Goal: Information Seeking & Learning: Learn about a topic

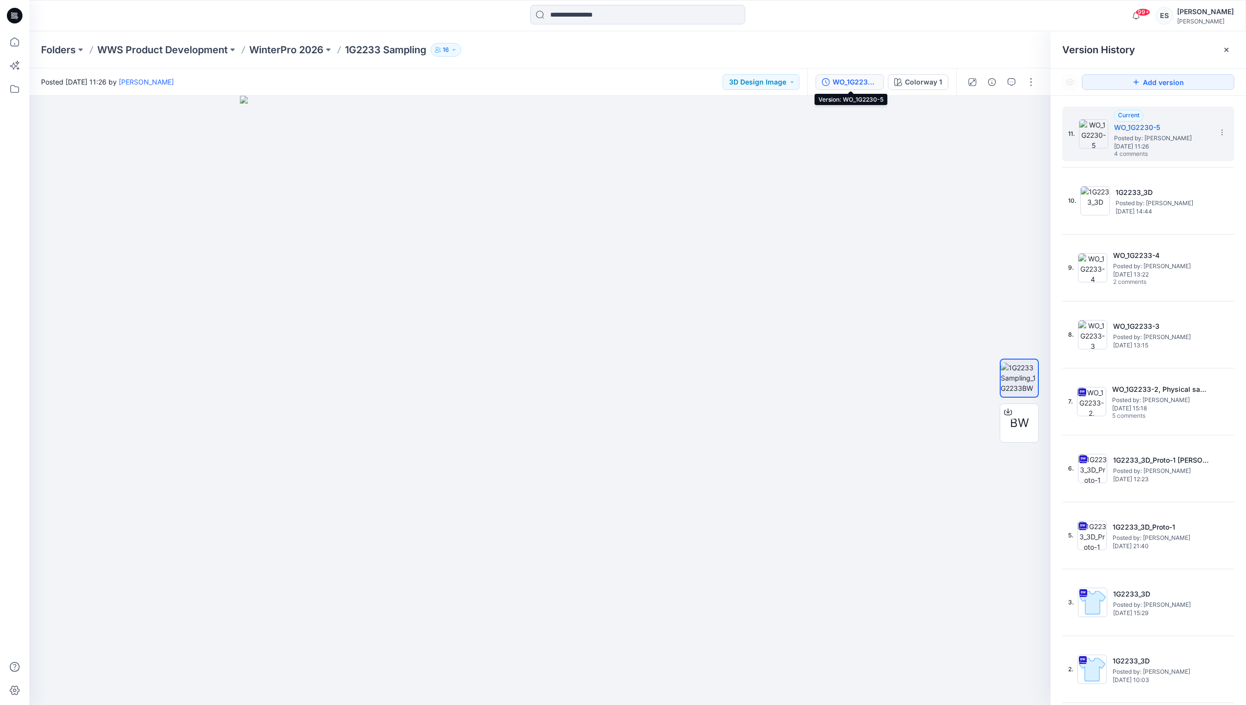
scroll to position [55, 0]
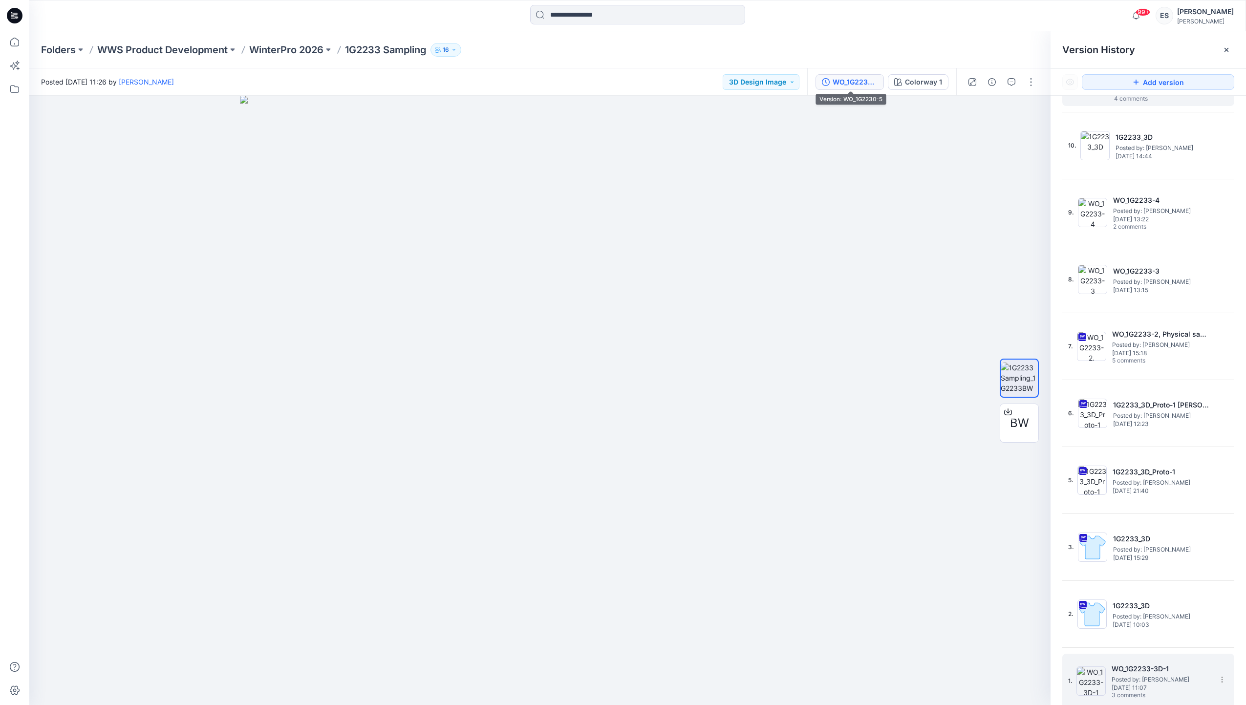
click at [1142, 685] on span "[DATE] 11:07" at bounding box center [1161, 688] width 98 height 7
click at [1093, 684] on img at bounding box center [1091, 681] width 29 height 29
click at [1117, 677] on span "Posted by: [PERSON_NAME]" at bounding box center [1161, 680] width 98 height 10
click at [1145, 670] on h5 "WO_1G2233-3D-1" at bounding box center [1161, 669] width 98 height 12
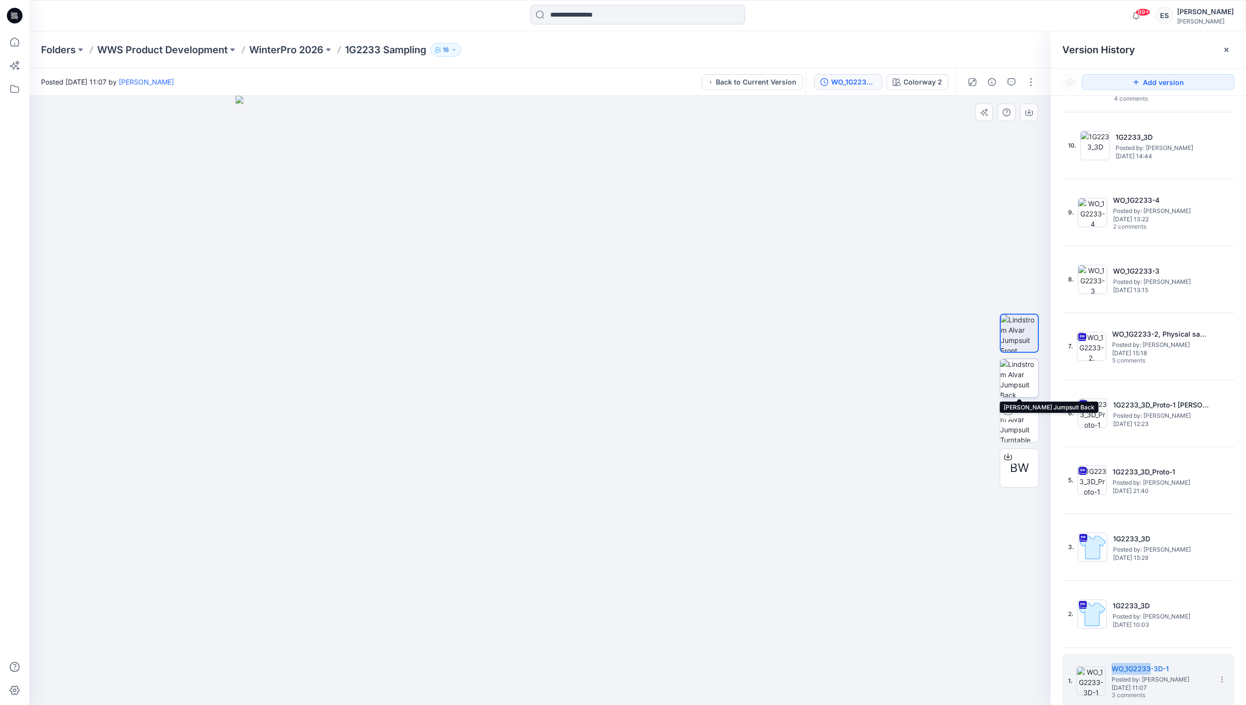
click at [1023, 377] on img at bounding box center [1019, 378] width 38 height 38
click at [1010, 421] on img at bounding box center [1019, 423] width 38 height 38
click at [1231, 661] on div "11. Current WO_1G2230-5 Posted by: [PERSON_NAME] [DATE] 11:26 4 comments 10. 1G…" at bounding box center [1148, 408] width 195 height 624
click at [1013, 86] on button "button" at bounding box center [1012, 82] width 16 height 16
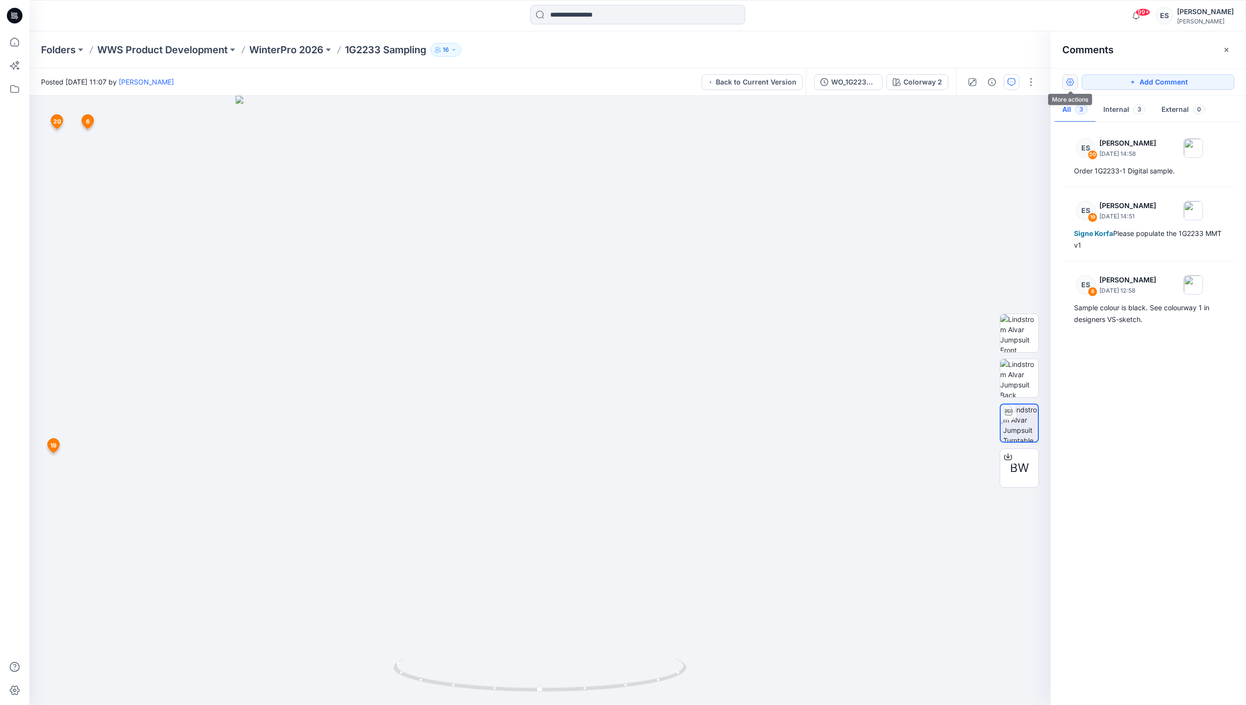
click at [1070, 77] on button "button" at bounding box center [1070, 82] width 16 height 16
click at [1145, 125] on p "Show resolved comments" at bounding box center [1111, 124] width 82 height 10
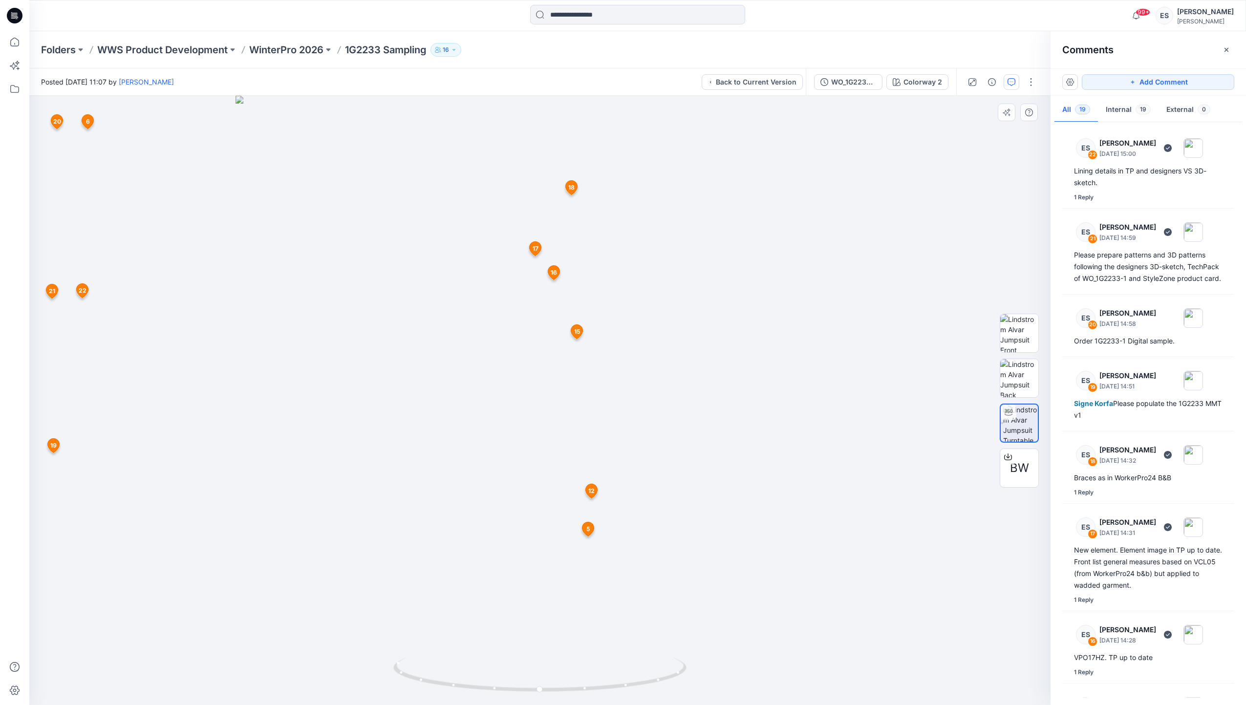
click at [58, 122] on span "20" at bounding box center [57, 121] width 8 height 9
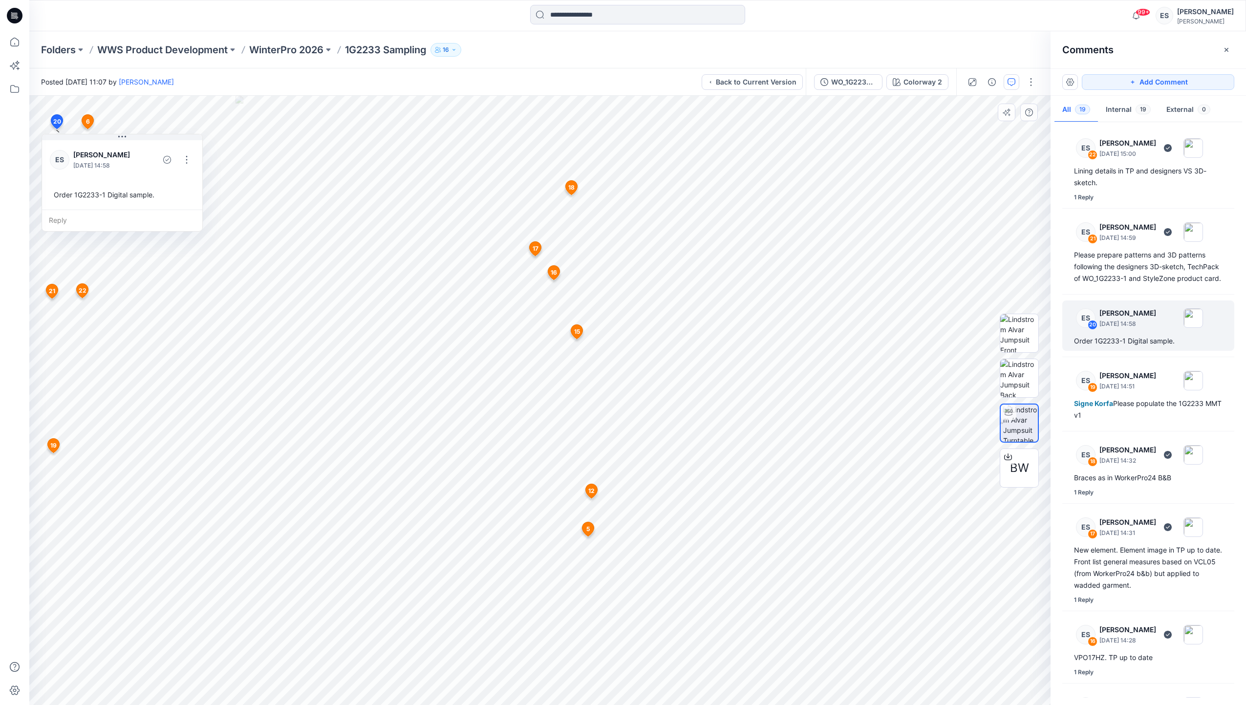
click at [48, 289] on icon at bounding box center [52, 291] width 12 height 14
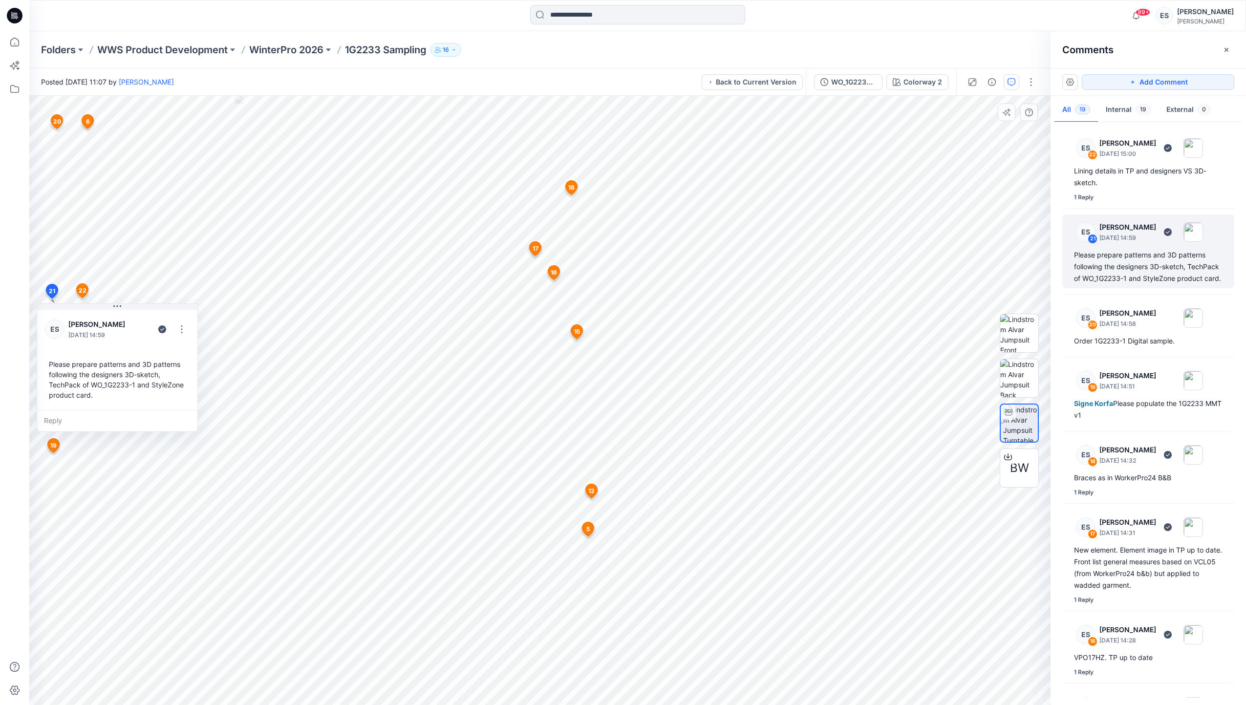
click at [53, 440] on icon at bounding box center [54, 446] width 12 height 14
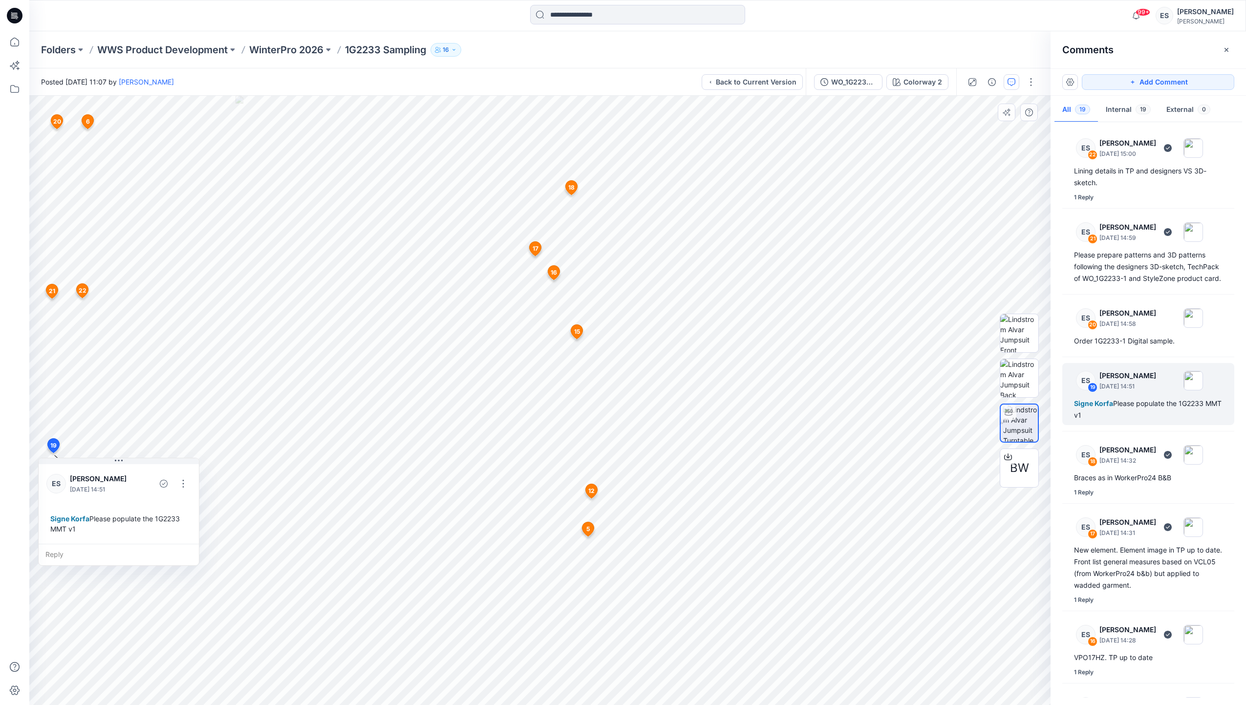
click at [89, 121] on span "6" at bounding box center [88, 121] width 4 height 9
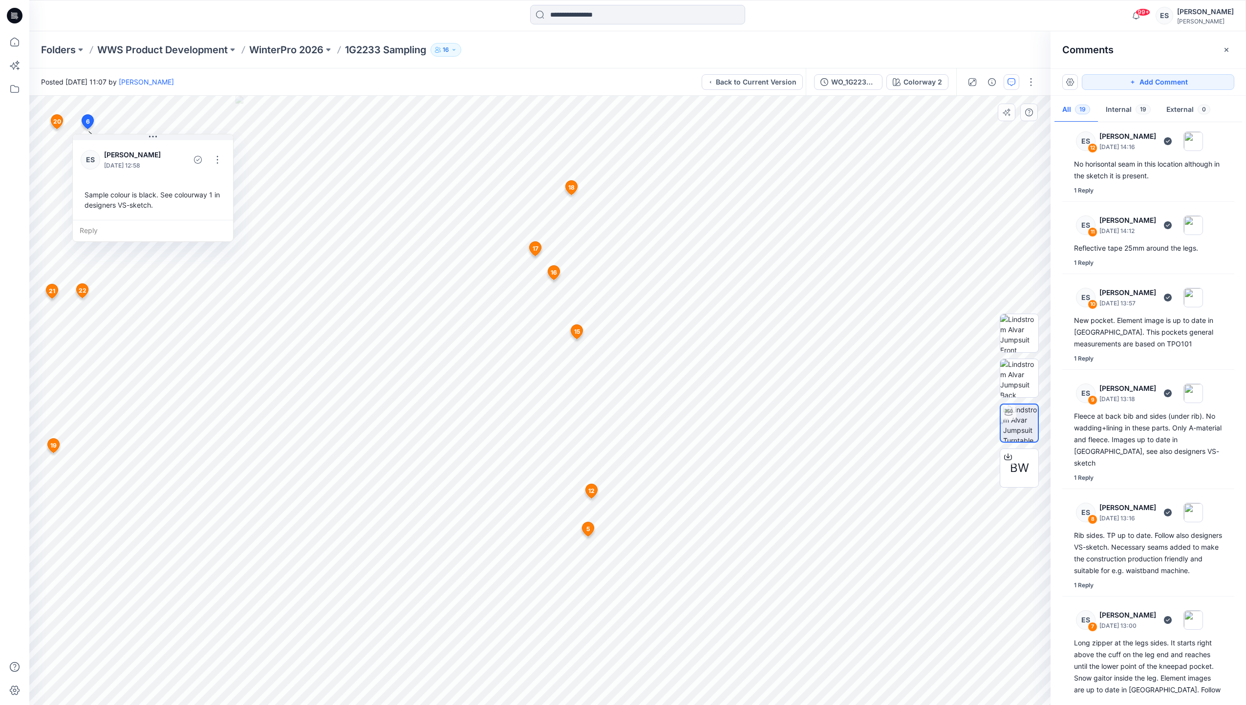
scroll to position [1010, 0]
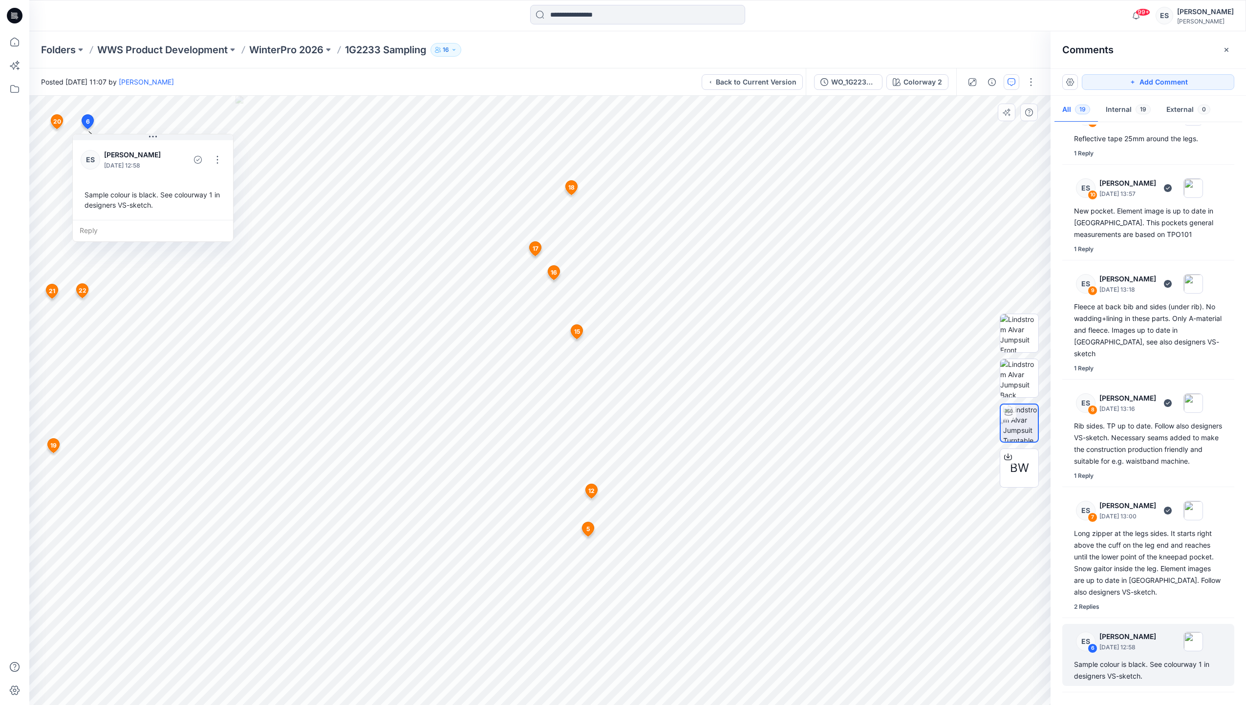
click at [85, 291] on span "22" at bounding box center [83, 290] width 8 height 9
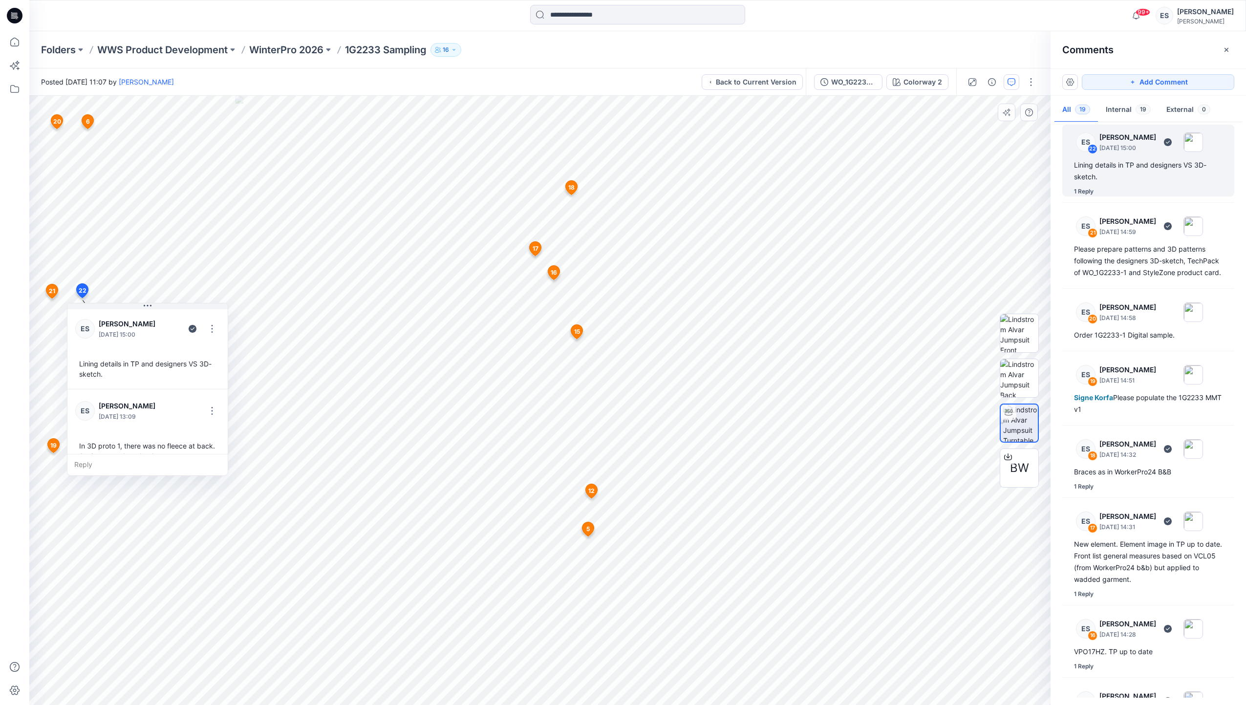
scroll to position [17, 0]
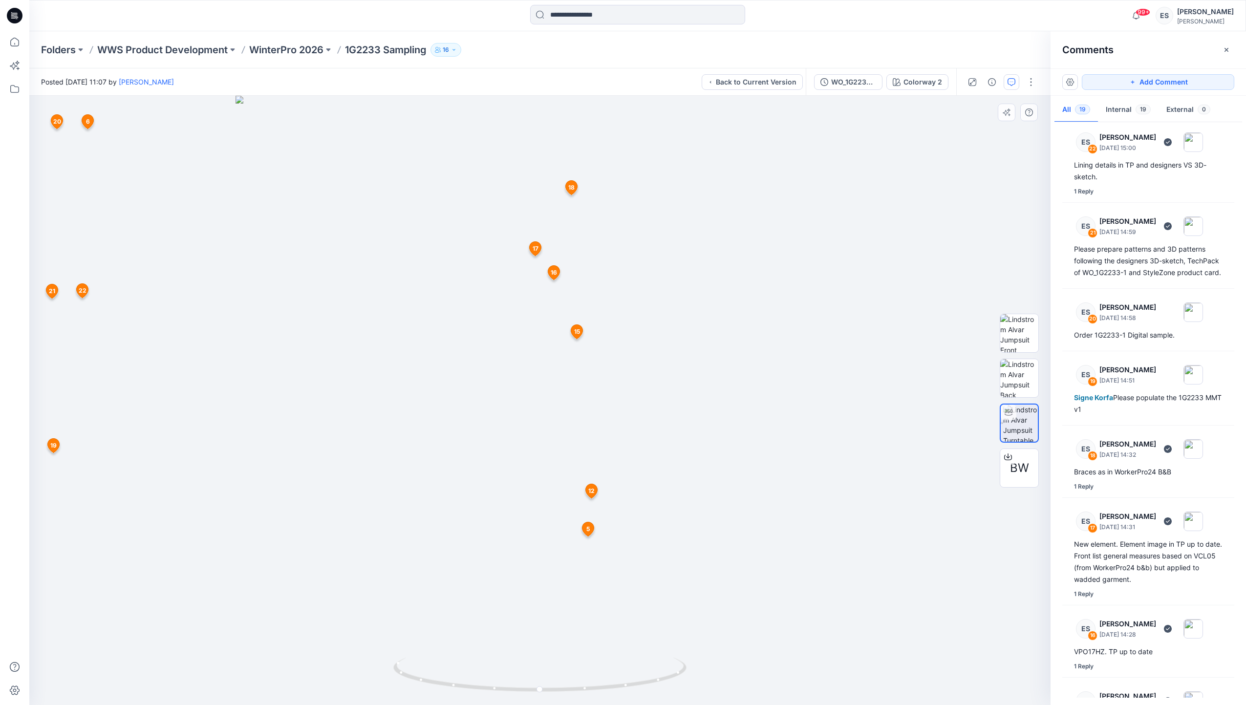
click at [573, 187] on span "18" at bounding box center [571, 187] width 6 height 9
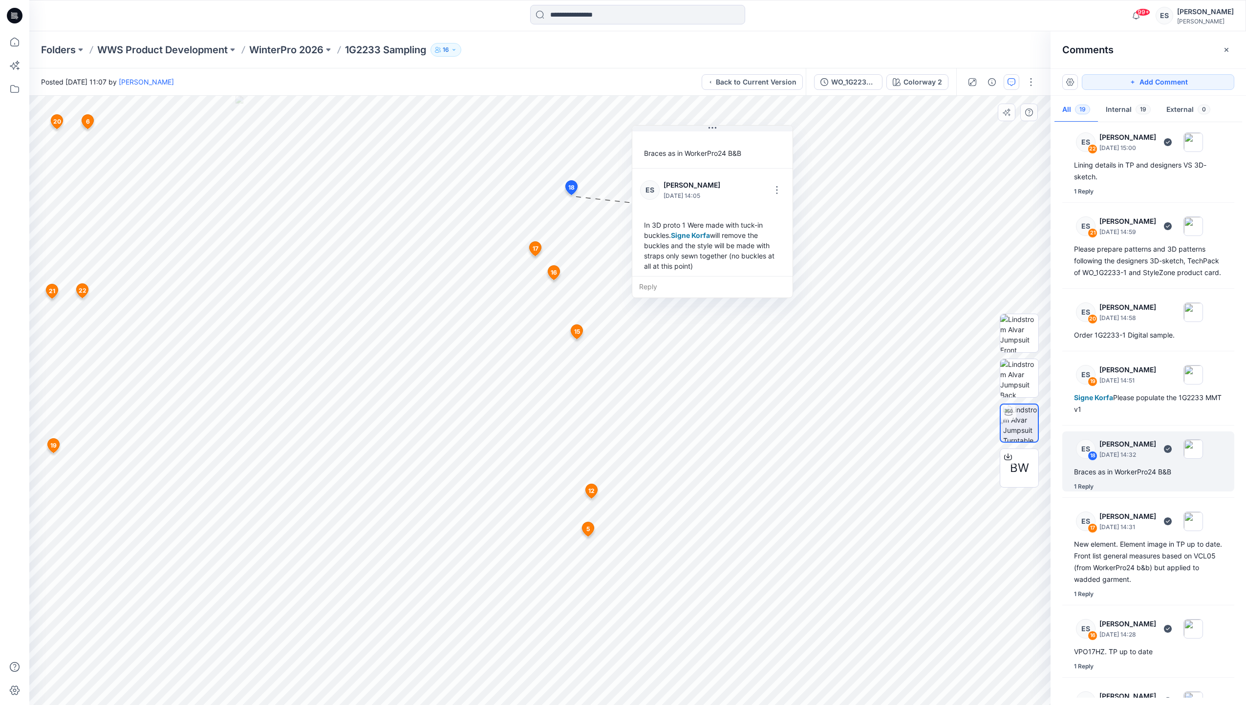
scroll to position [38, 0]
click at [534, 251] on span "17" at bounding box center [536, 248] width 6 height 9
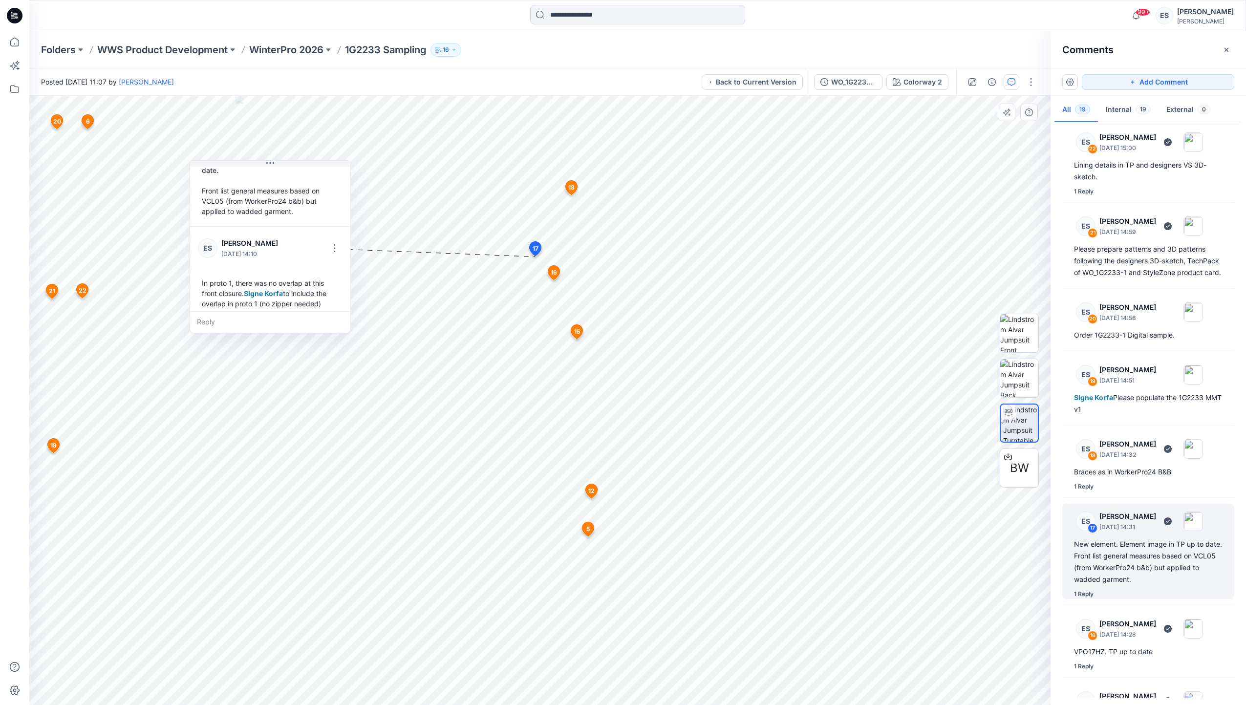
scroll to position [0, 0]
click at [552, 277] on span "16" at bounding box center [554, 272] width 6 height 9
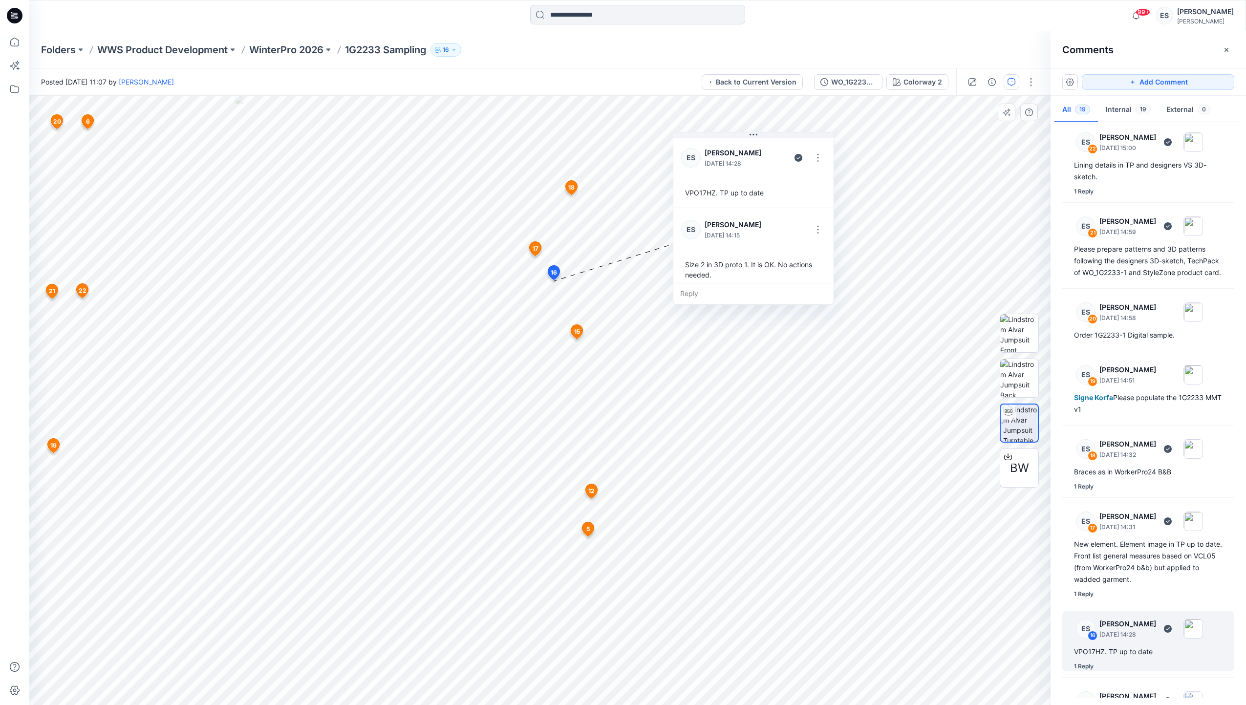
click at [580, 330] on span "15" at bounding box center [577, 331] width 6 height 9
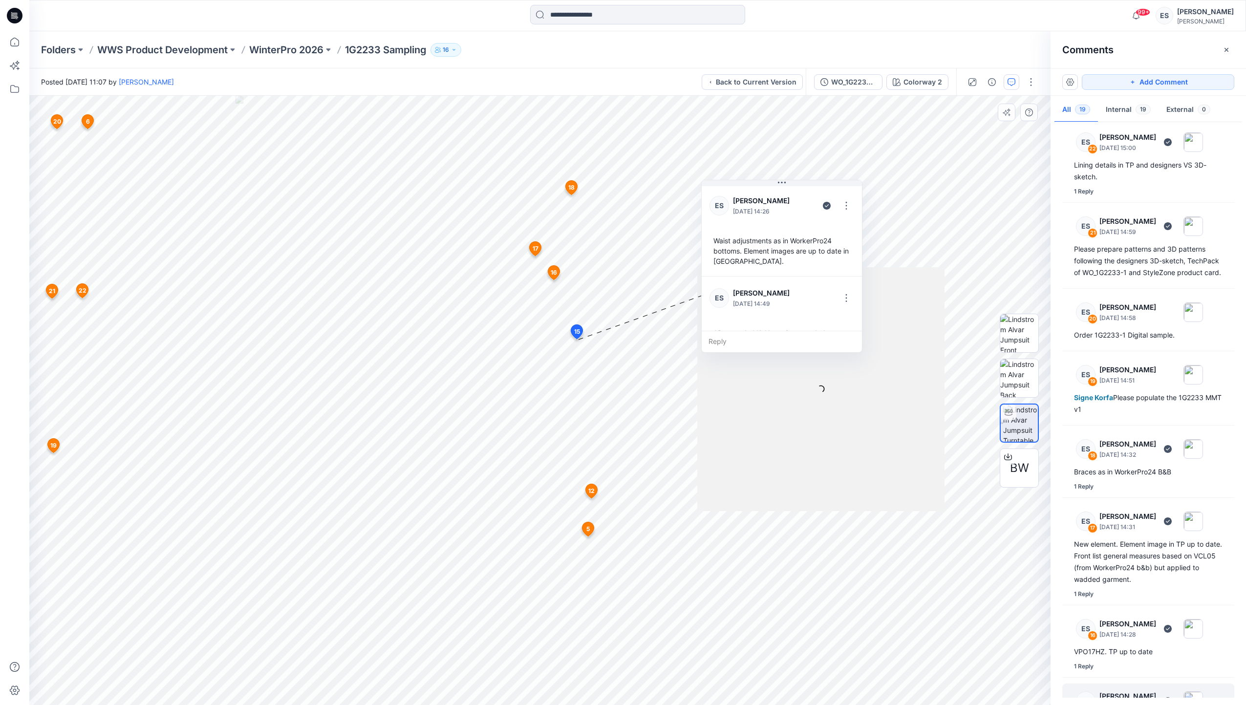
scroll to position [87, 0]
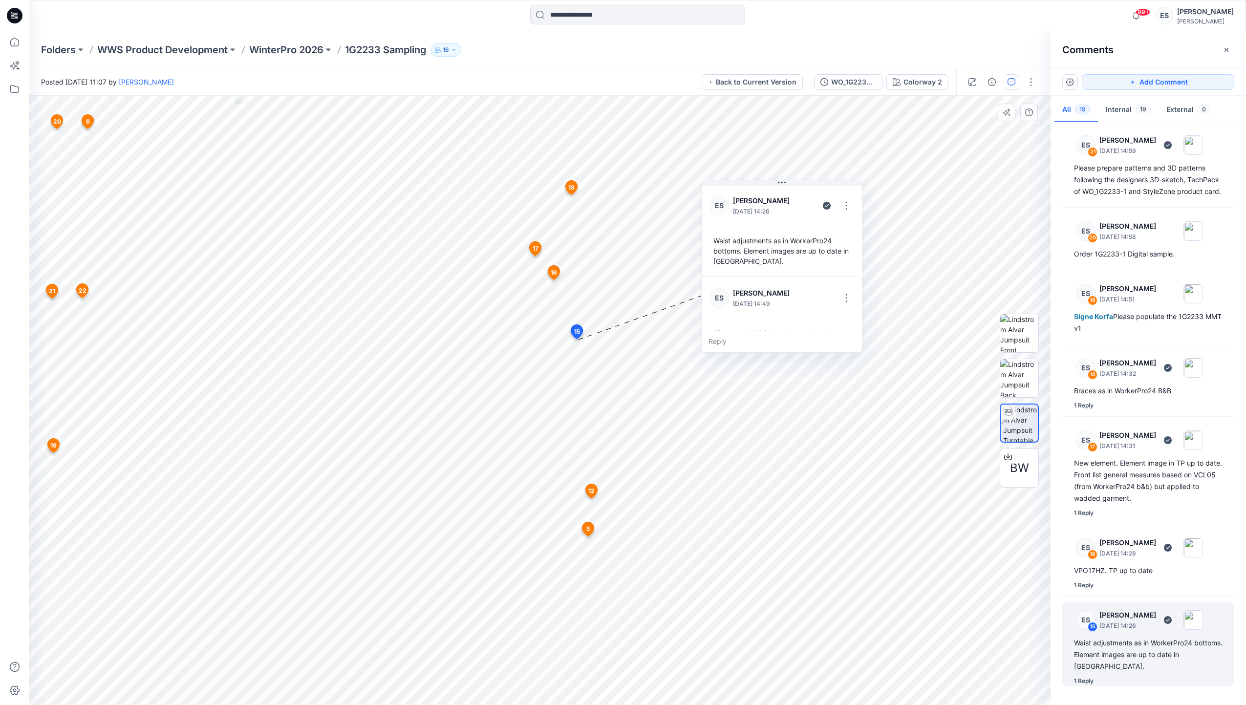
click at [593, 487] on span "12" at bounding box center [591, 491] width 6 height 9
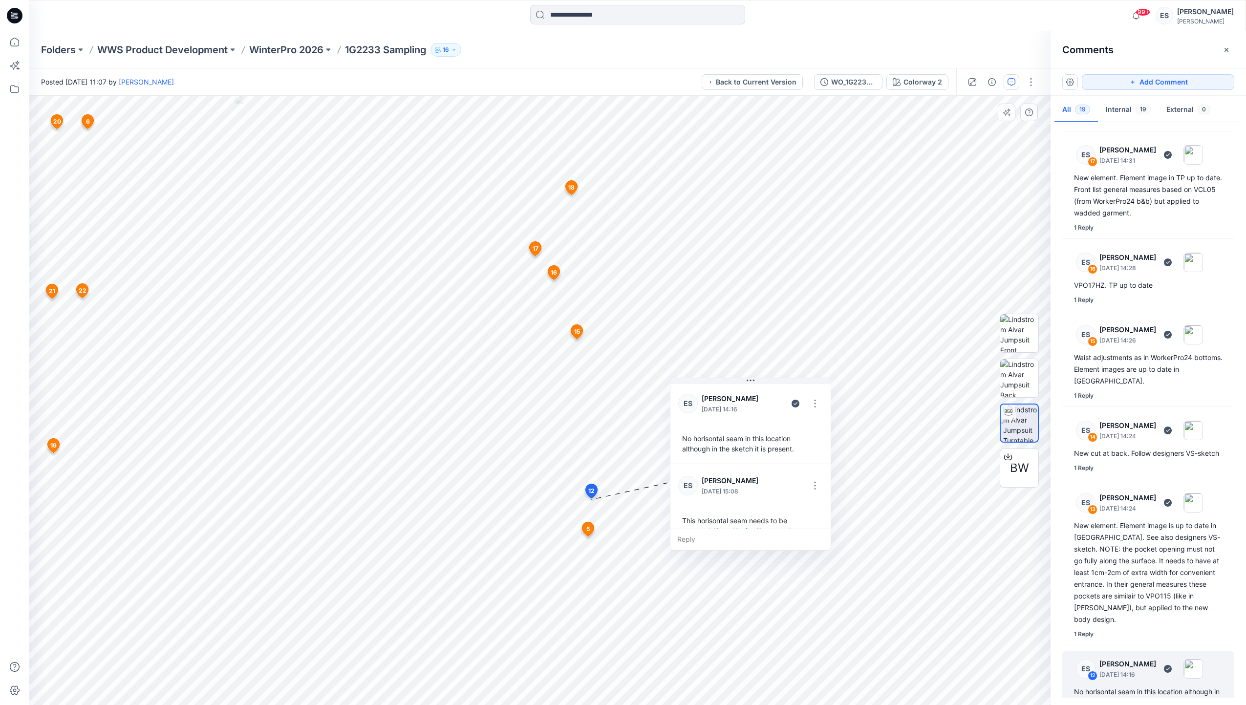
scroll to position [410, 0]
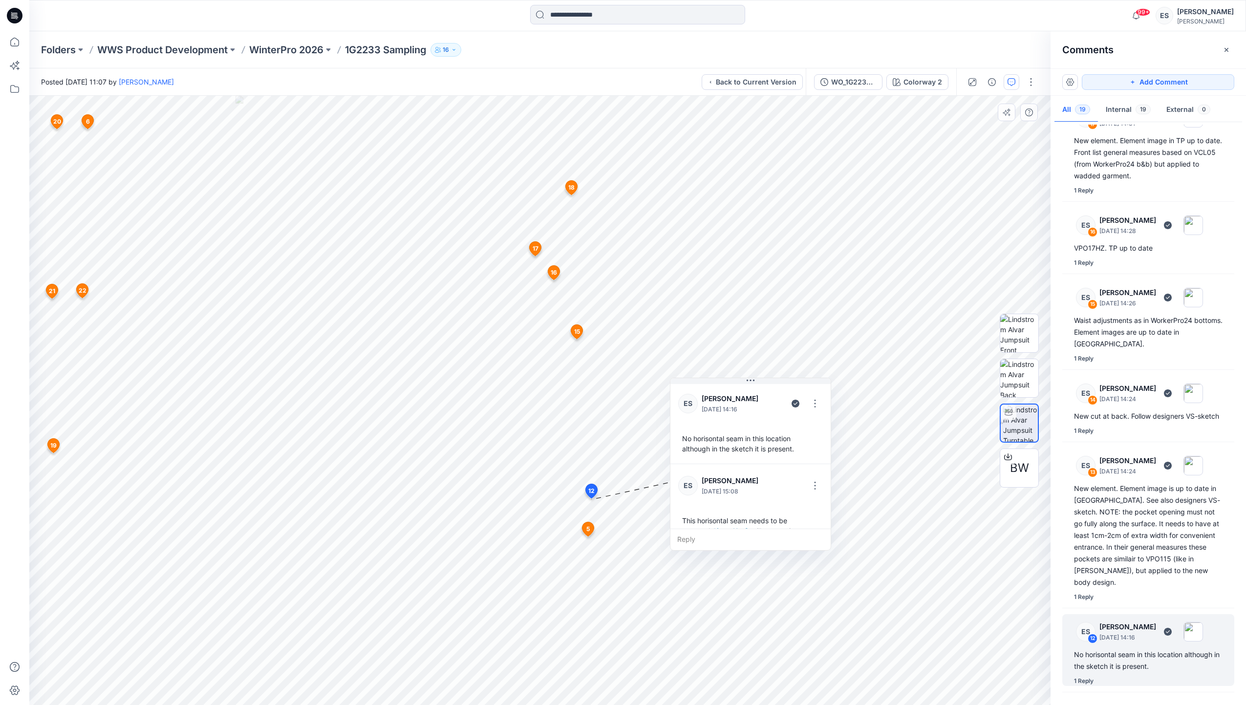
click at [589, 532] on span "5" at bounding box center [587, 529] width 3 height 9
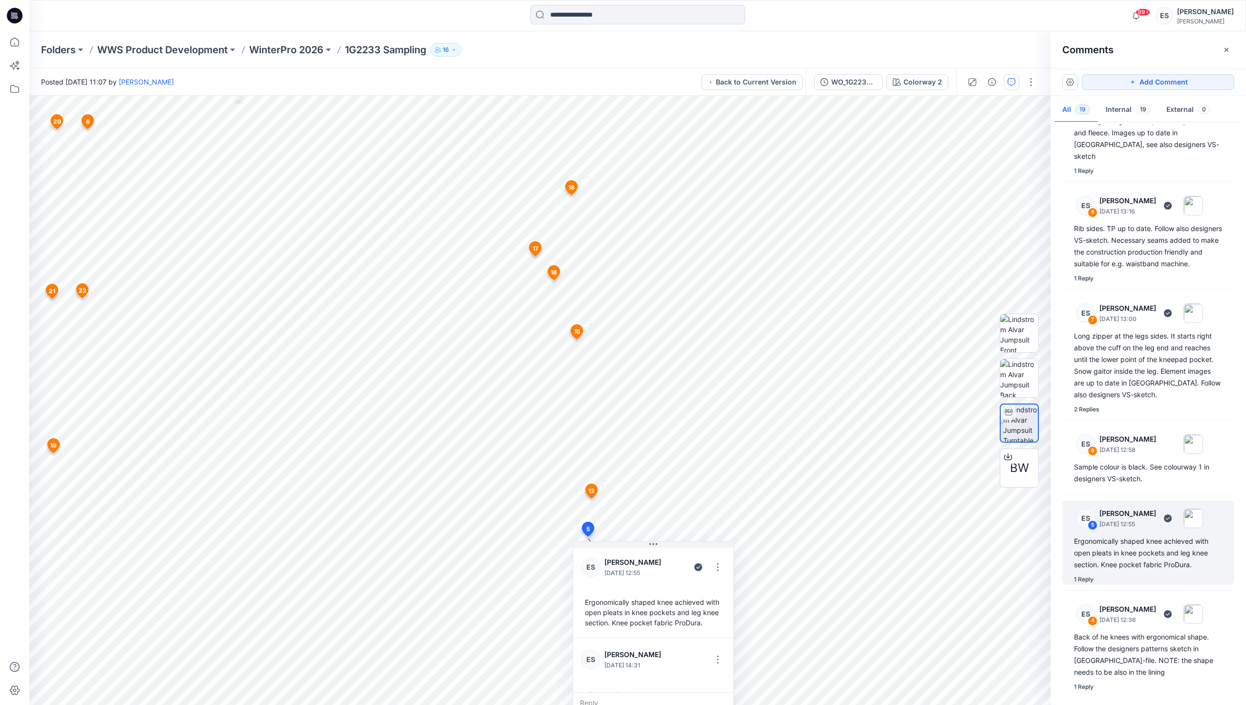
scroll to position [1219, 0]
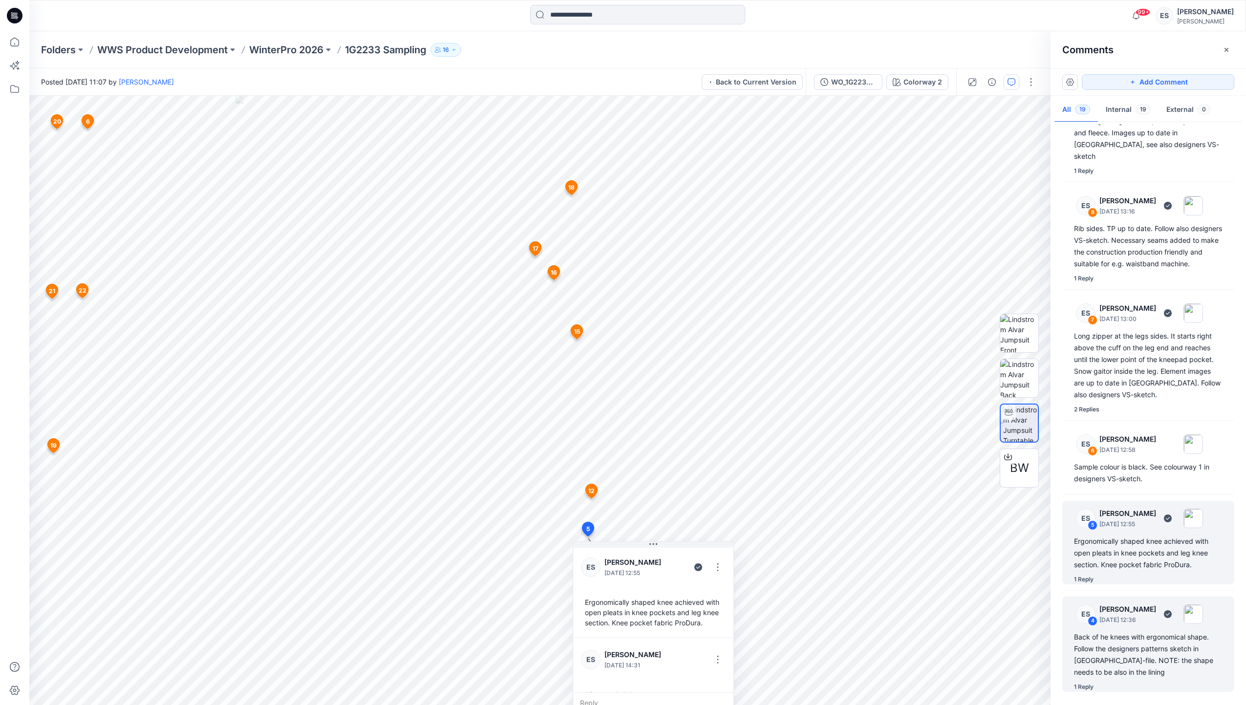
click at [1126, 643] on div "Back of he knees with ergonomical shape. Follow the designers patterns sketch i…" at bounding box center [1148, 654] width 149 height 47
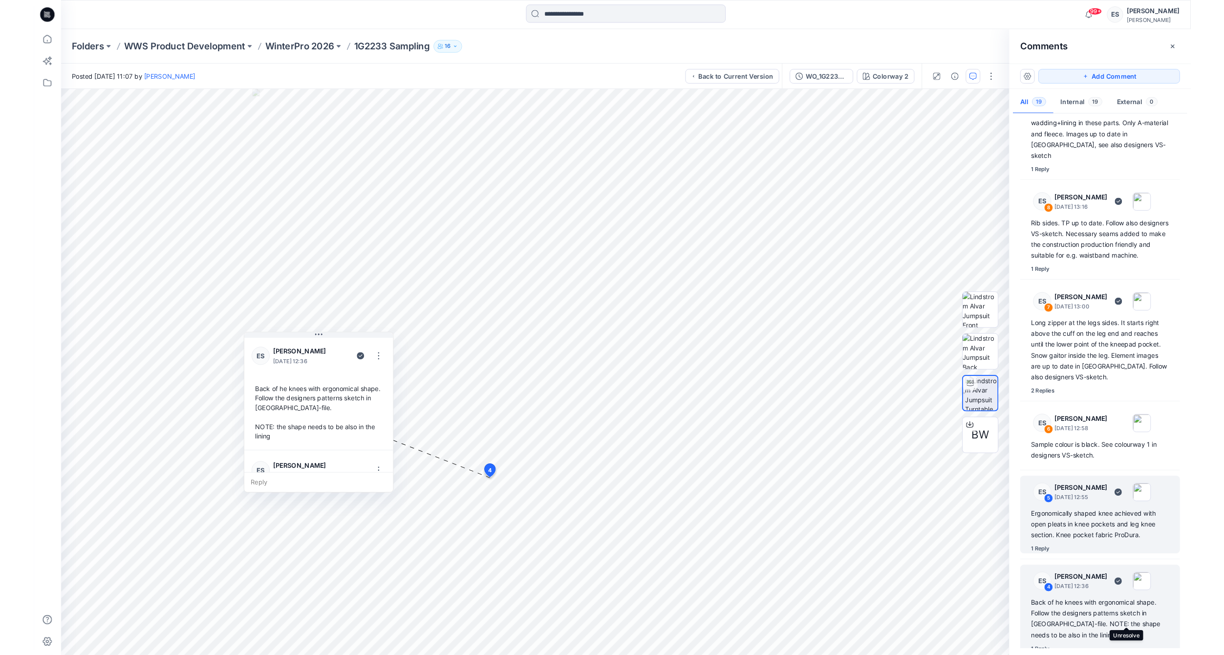
scroll to position [1158, 0]
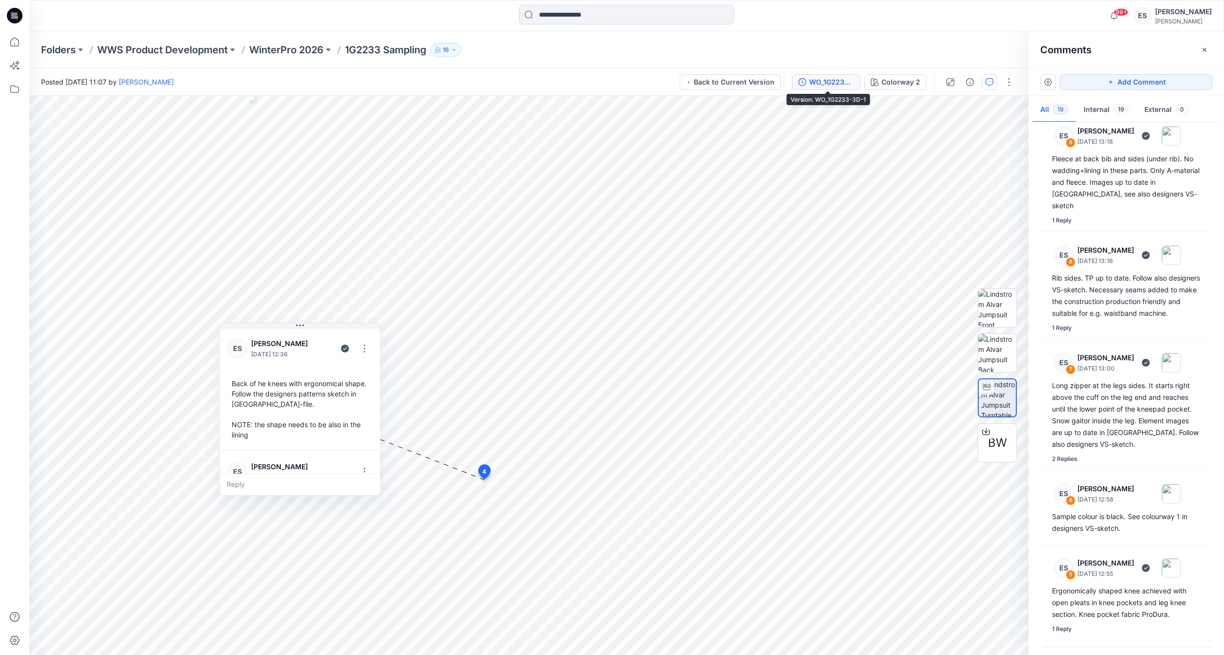
click at [845, 77] on div "WO_1G2233-3D-1" at bounding box center [831, 82] width 45 height 11
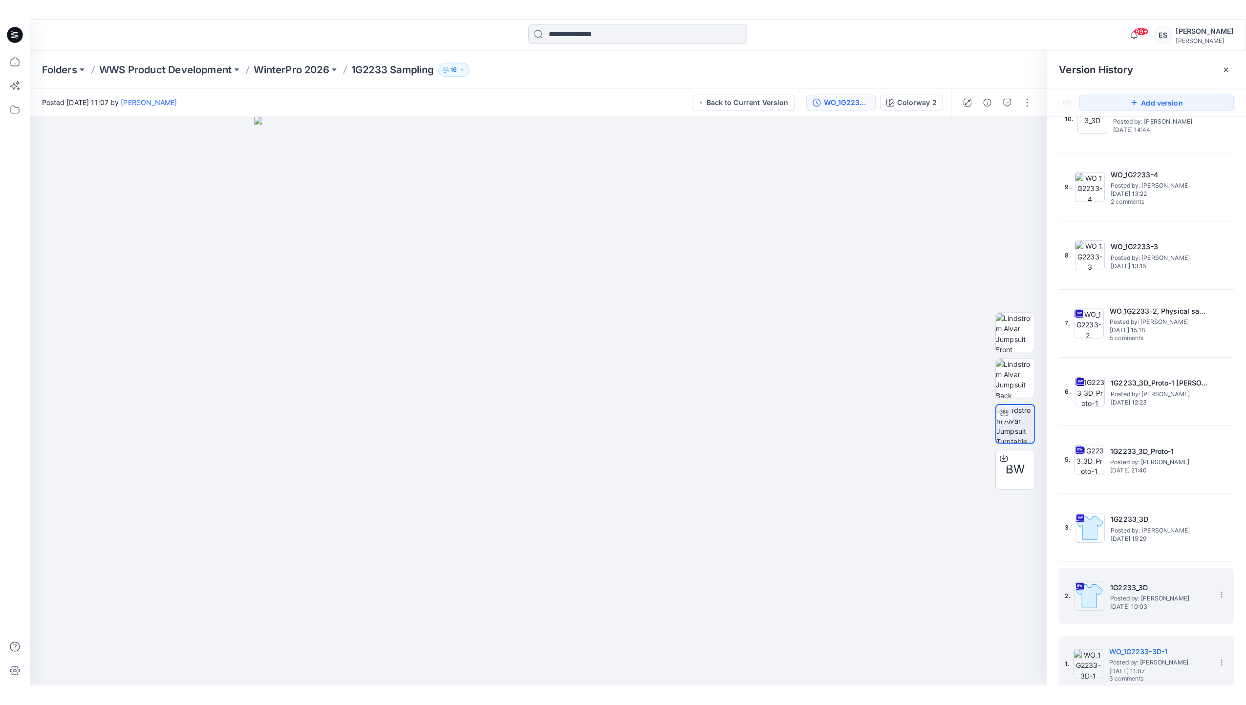
scroll to position [106, 0]
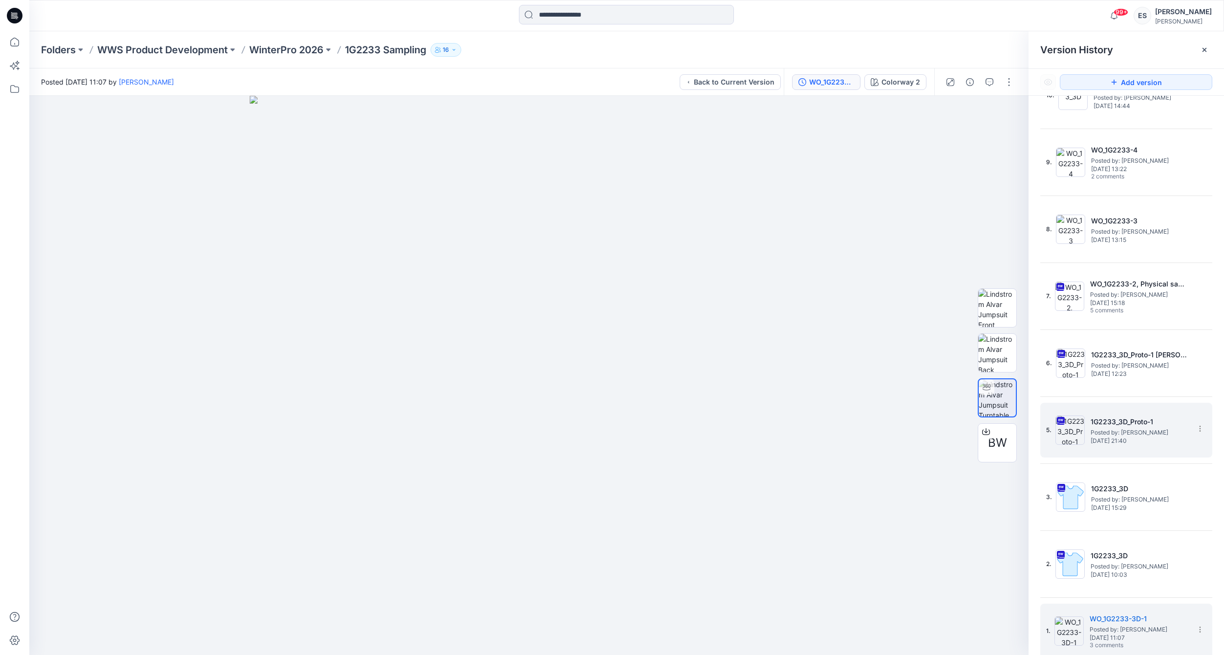
click at [1114, 436] on span "Posted by: [PERSON_NAME]" at bounding box center [1140, 433] width 98 height 10
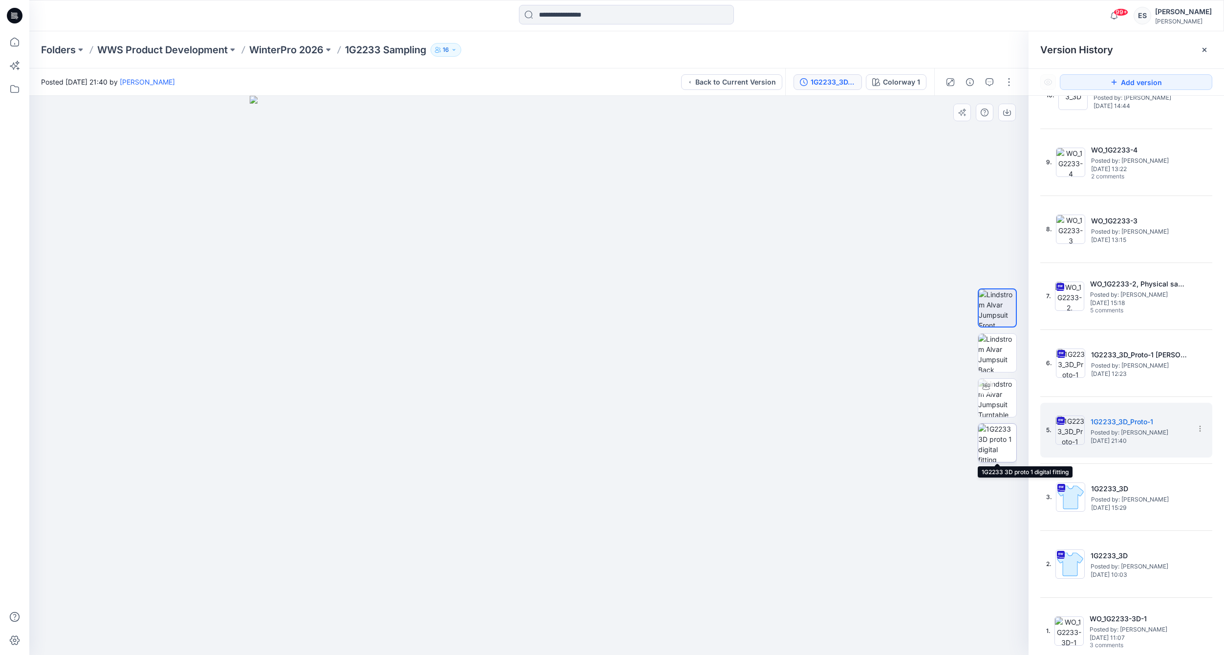
click at [1011, 442] on img at bounding box center [997, 443] width 38 height 38
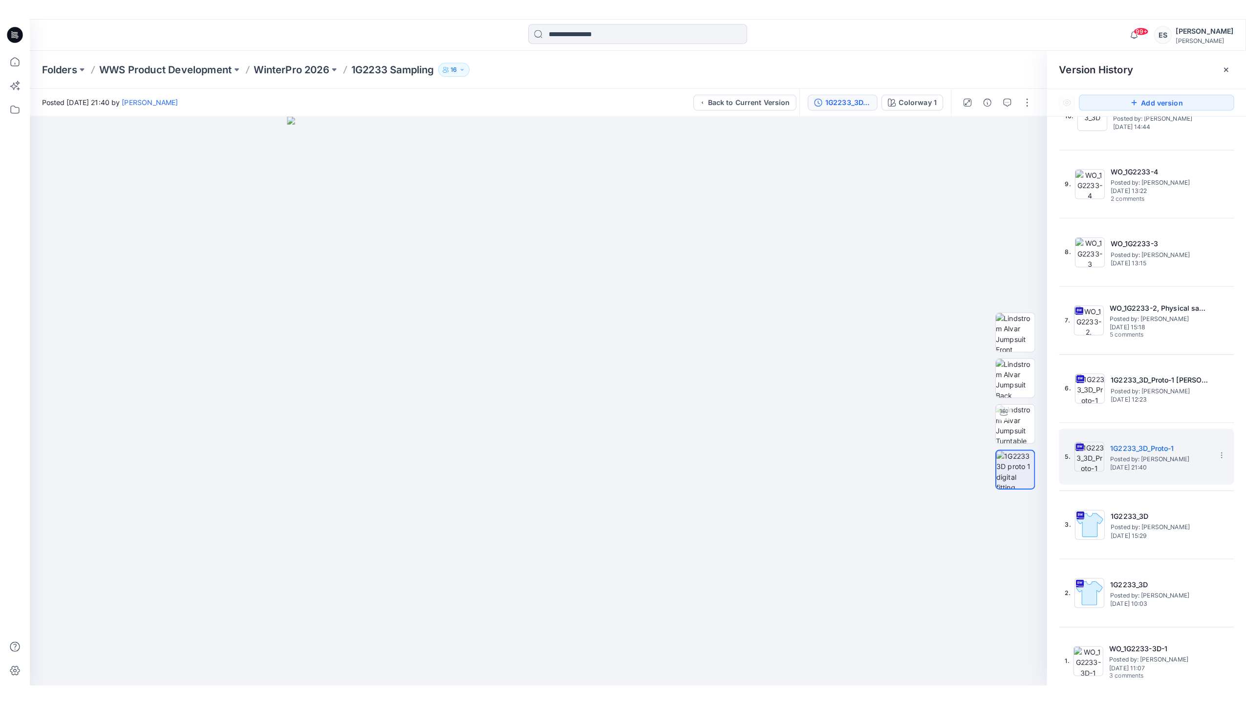
scroll to position [55, 0]
